Goal: Information Seeking & Learning: Find specific fact

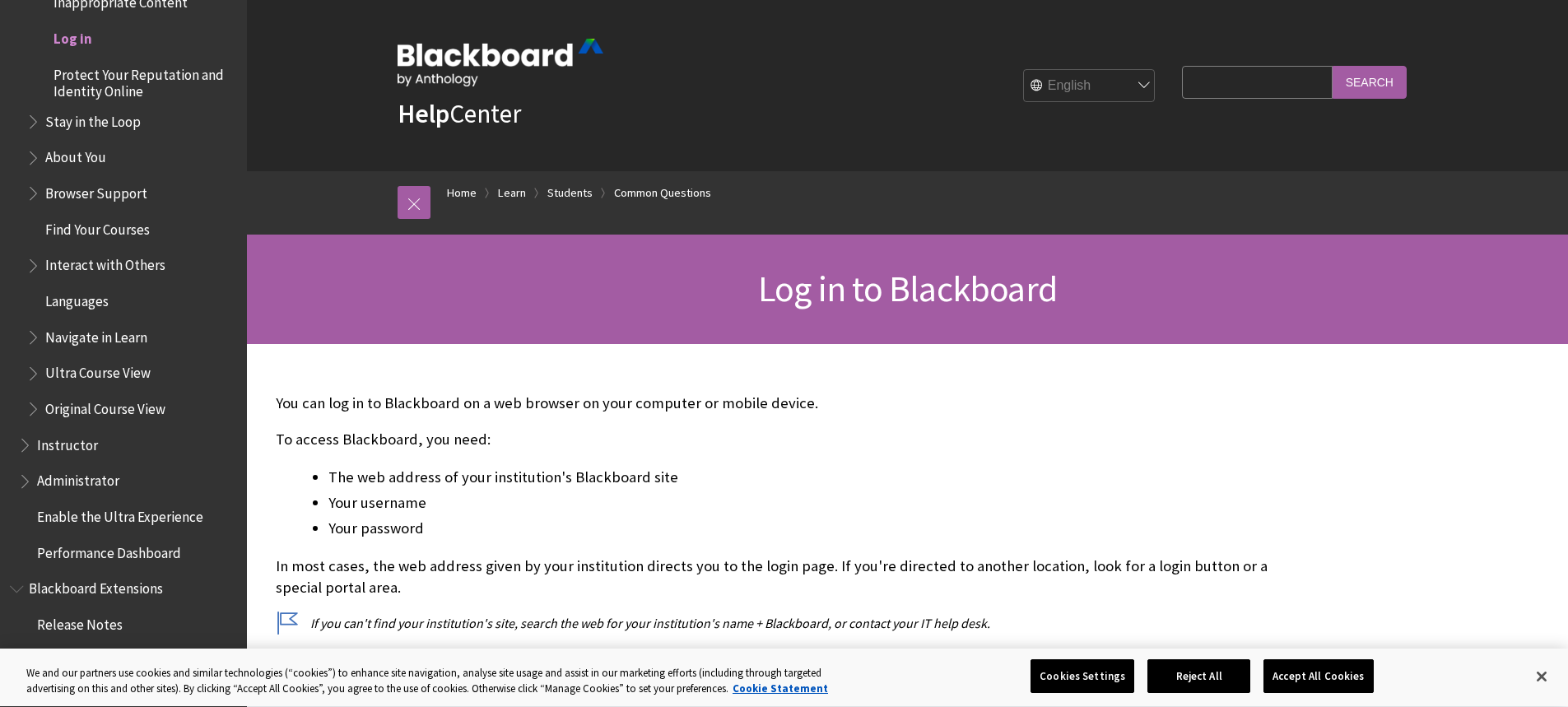
click at [1196, 81] on input "Search Query" at bounding box center [1257, 82] width 150 height 32
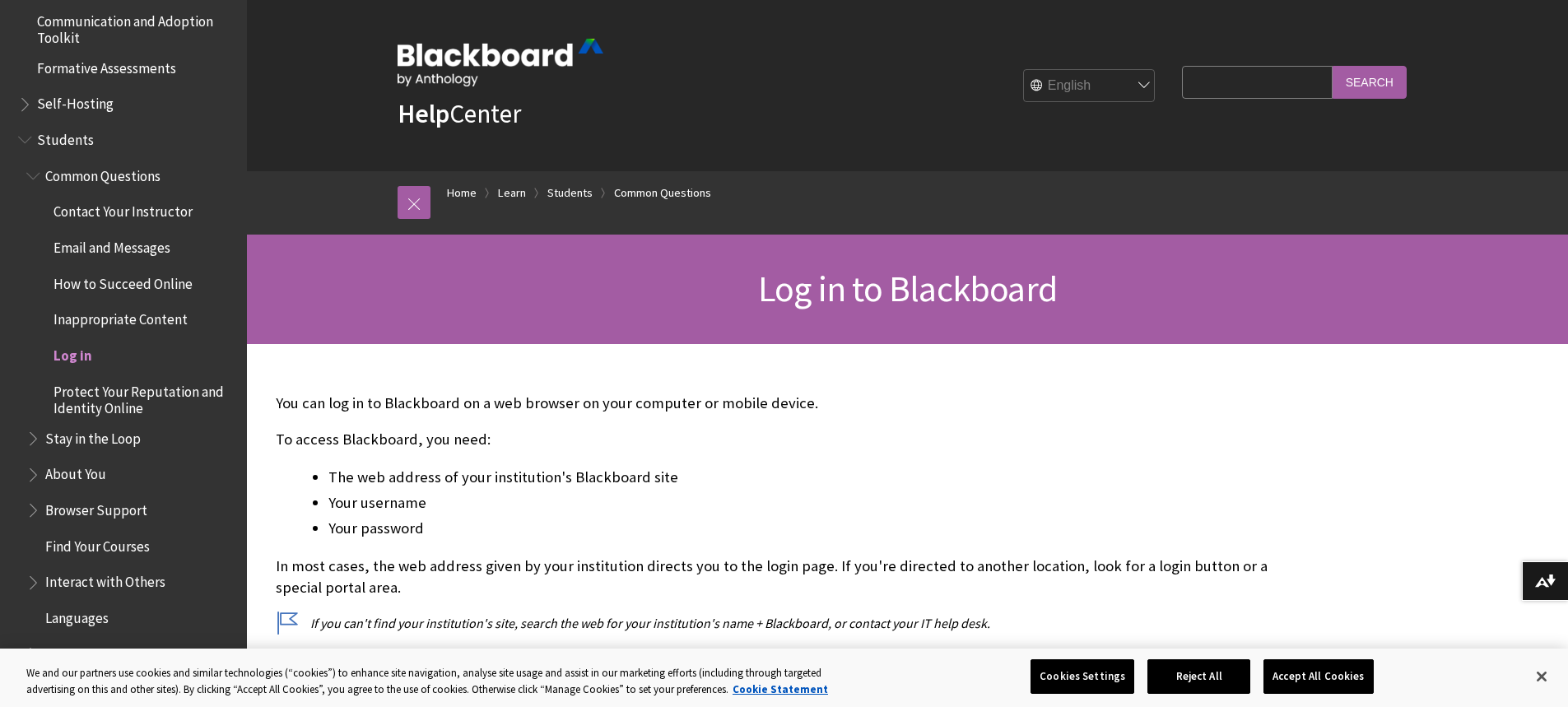
scroll to position [1472, 0]
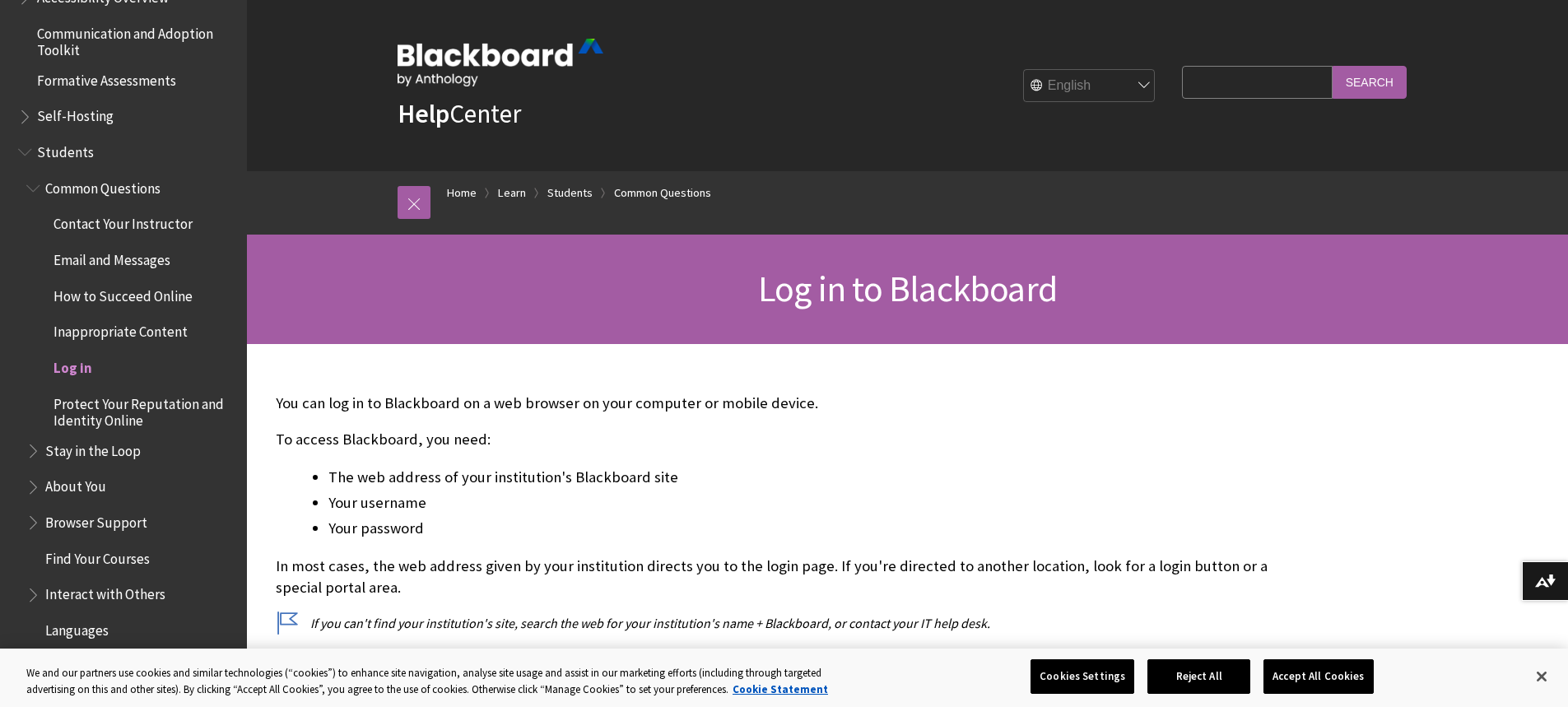
click at [70, 372] on span "Log in" at bounding box center [72, 364] width 39 height 22
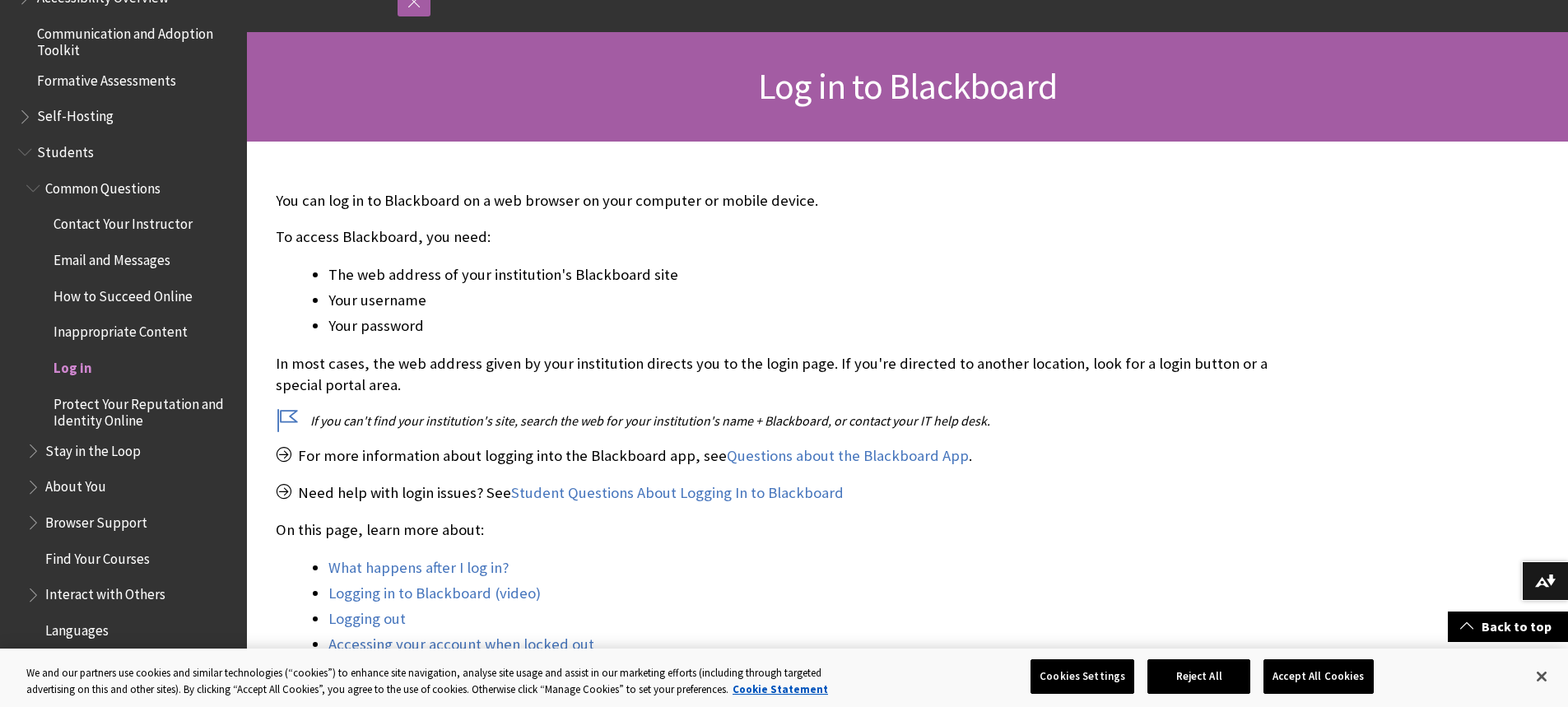
scroll to position [0, 0]
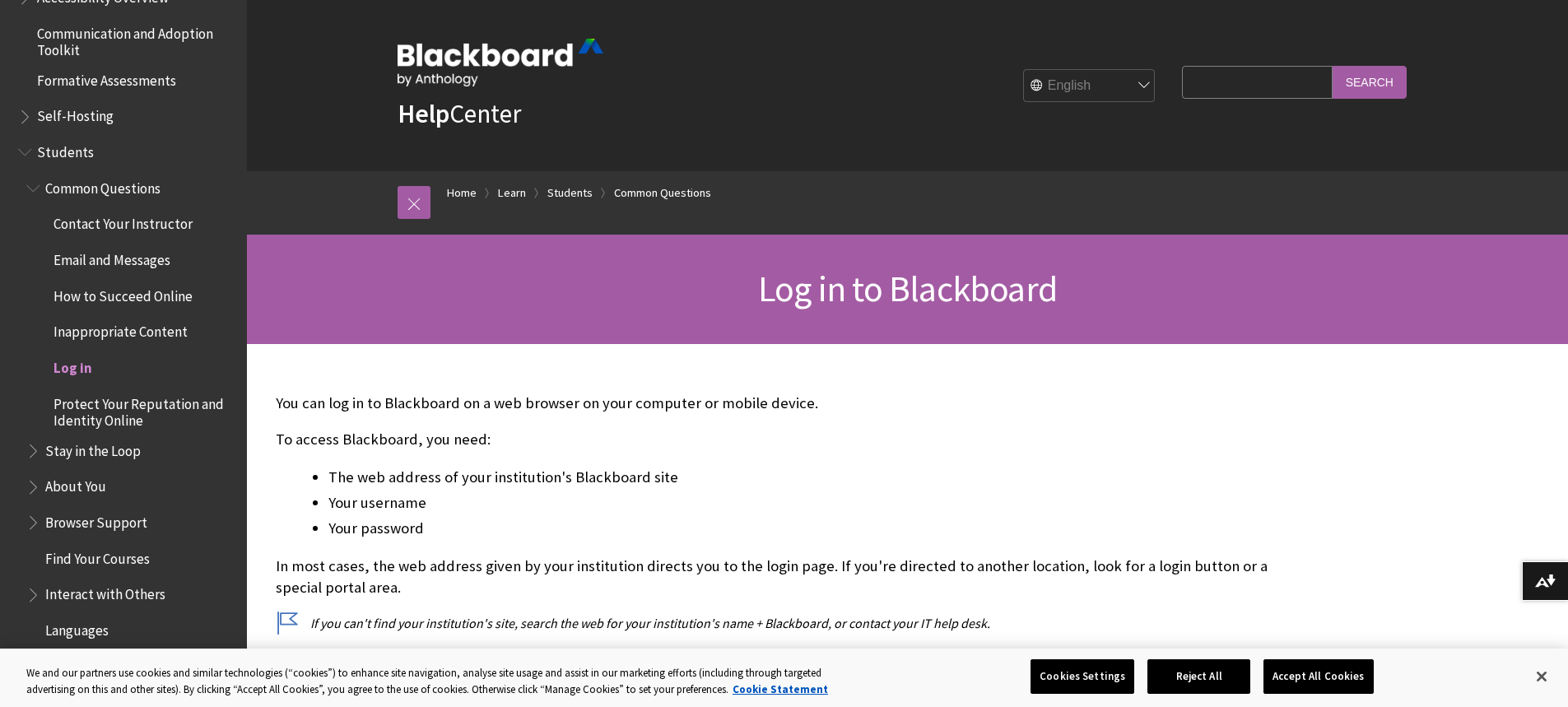
click at [1214, 84] on input "Search Query" at bounding box center [1257, 82] width 150 height 32
type input "twc"
click at [1332, 66] on input "Search" at bounding box center [1369, 82] width 74 height 32
